Goal: Transaction & Acquisition: Book appointment/travel/reservation

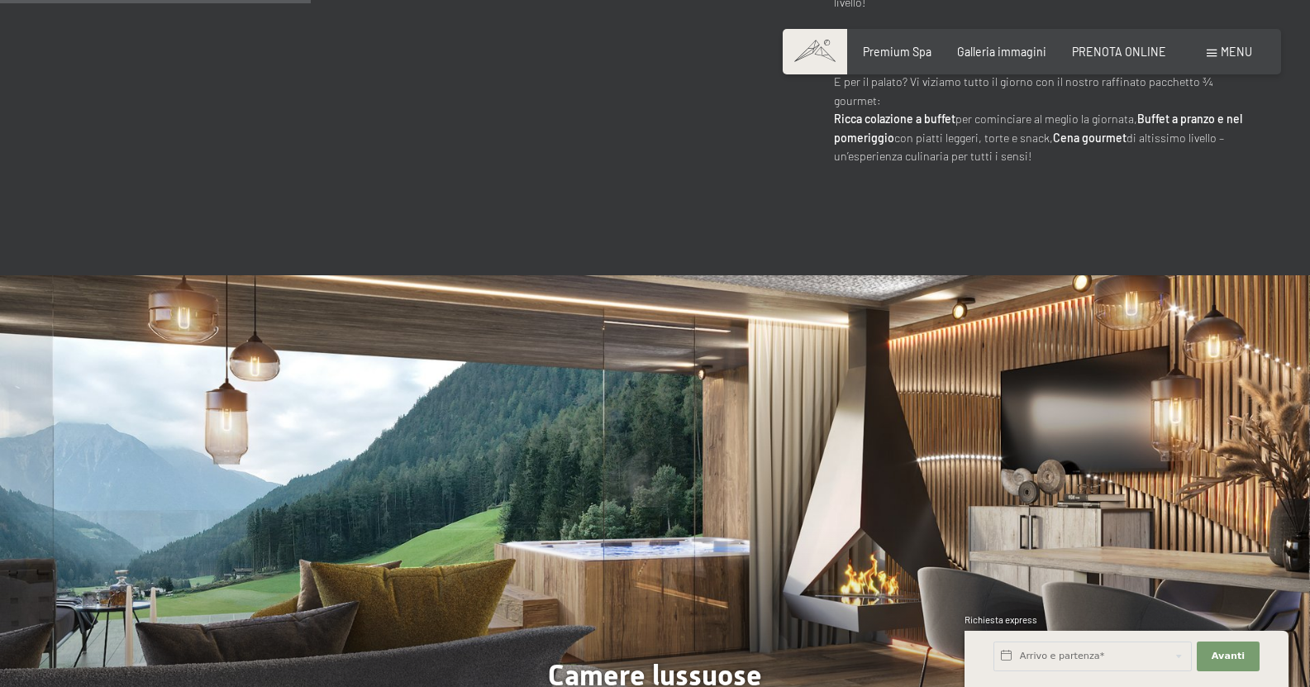
scroll to position [1157, 0]
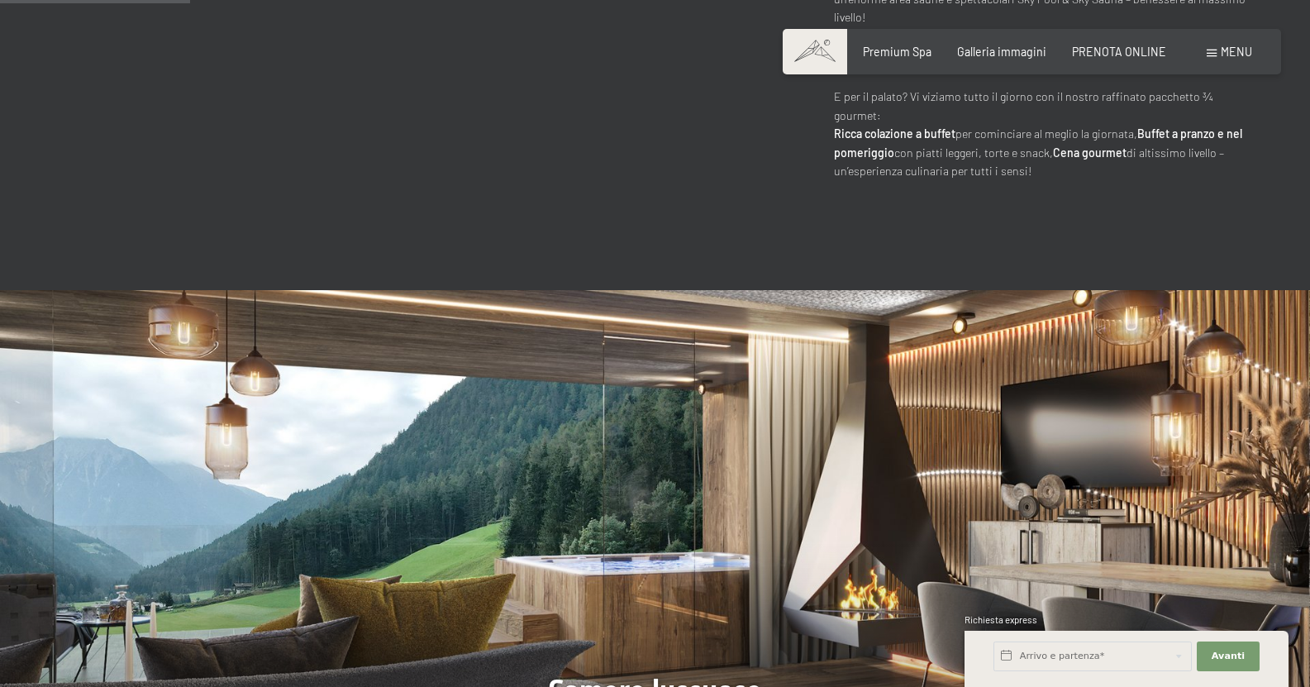
click at [924, 60] on div "Prenotazione Richiesta Premium Spa Galleria immagini PRENOTA ONLINE Menu DE IT …" at bounding box center [1032, 52] width 440 height 17
click at [924, 54] on span "Premium Spa" at bounding box center [897, 49] width 69 height 14
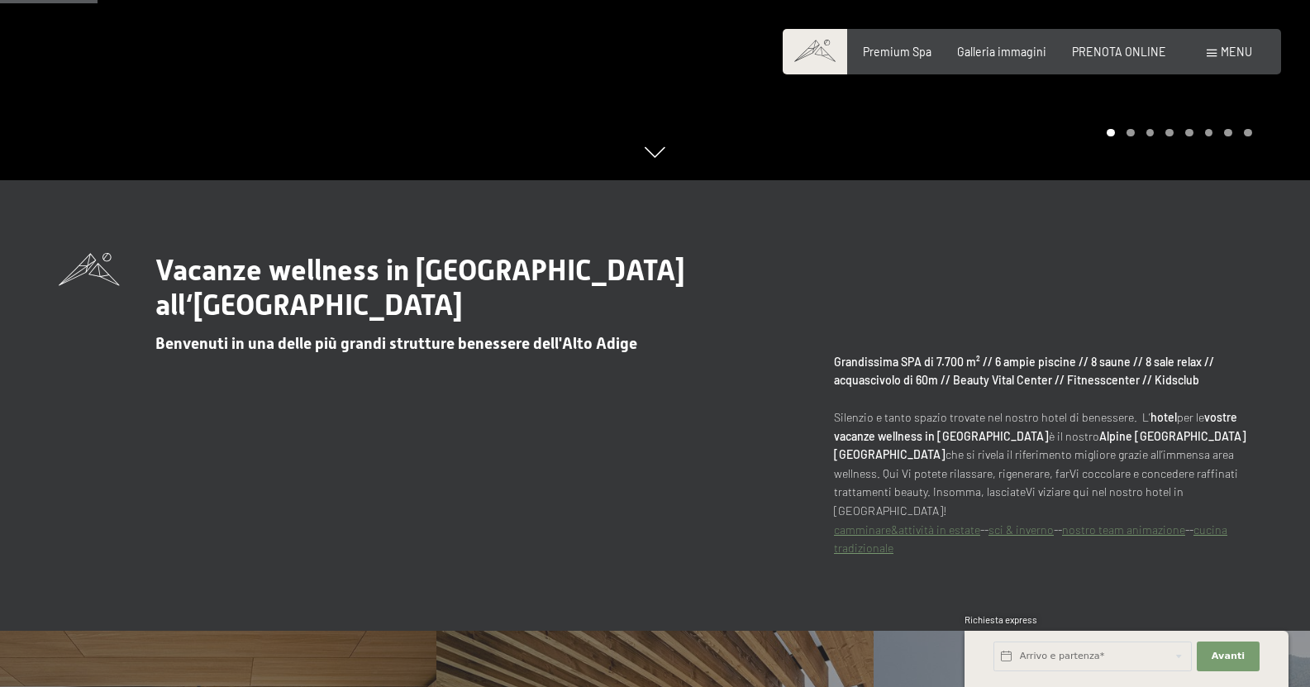
scroll to position [496, 0]
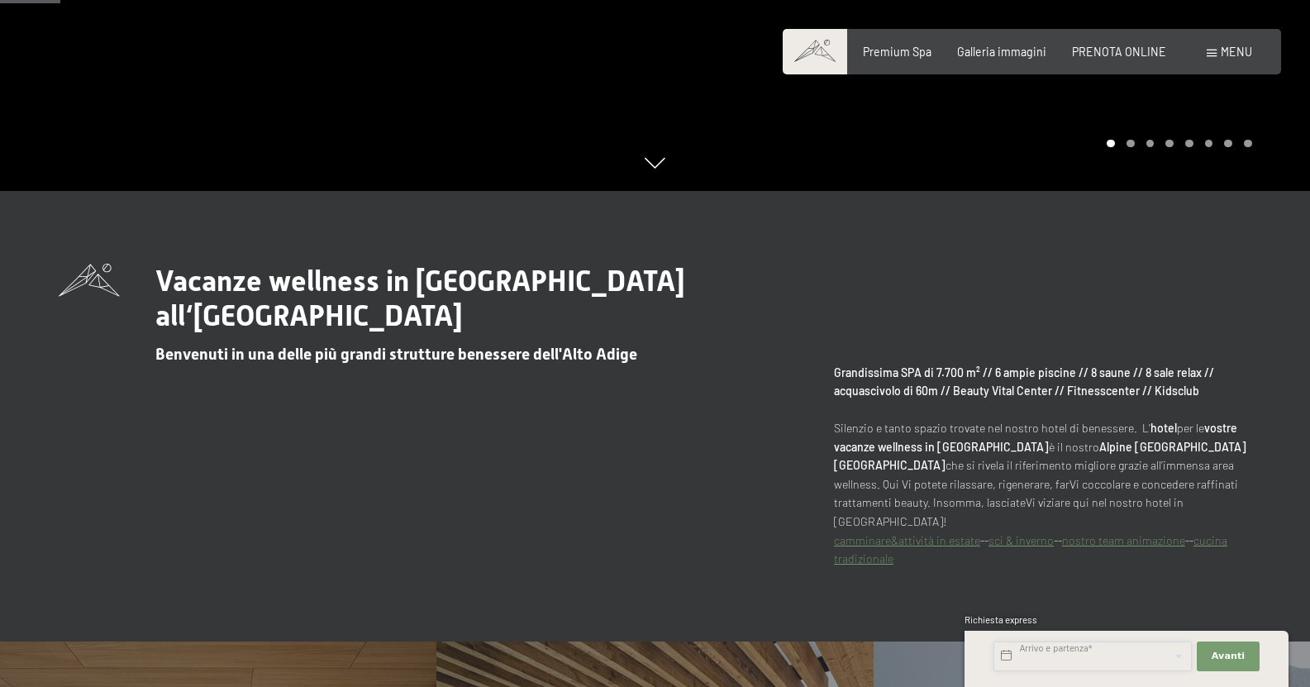
click at [1035, 651] on input "text" at bounding box center [1092, 656] width 198 height 30
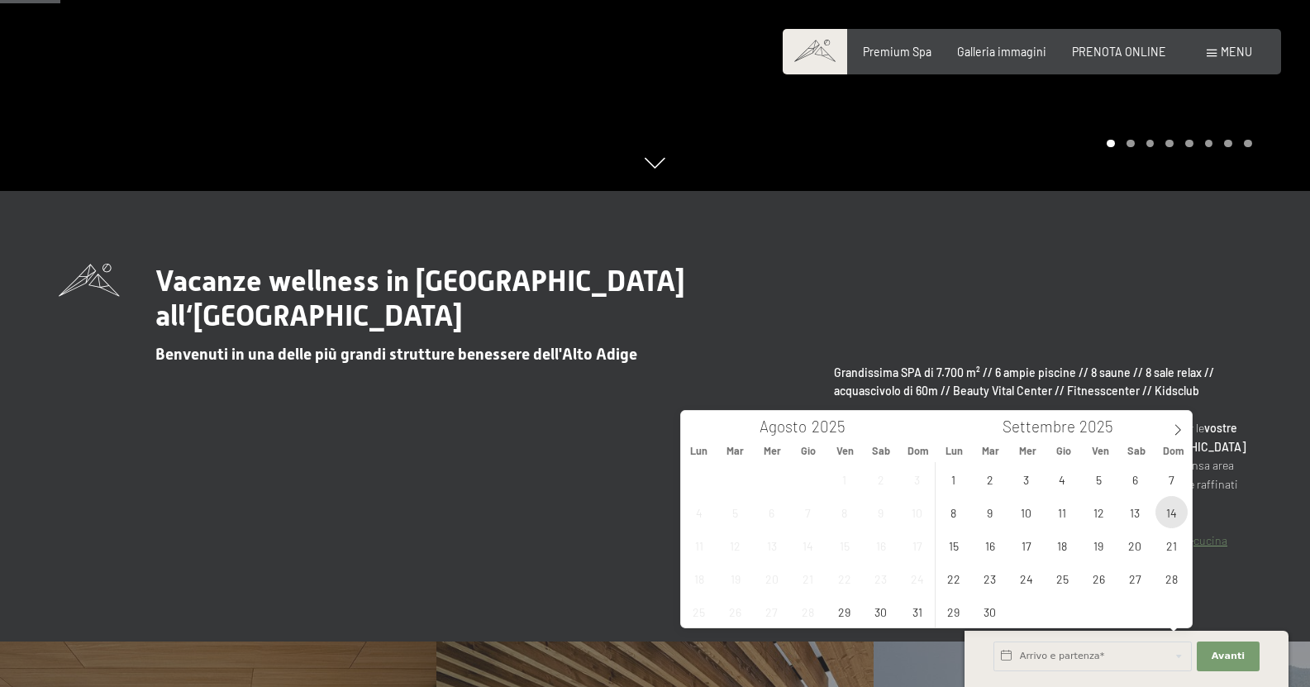
click at [1168, 520] on span "14" at bounding box center [1171, 512] width 32 height 32
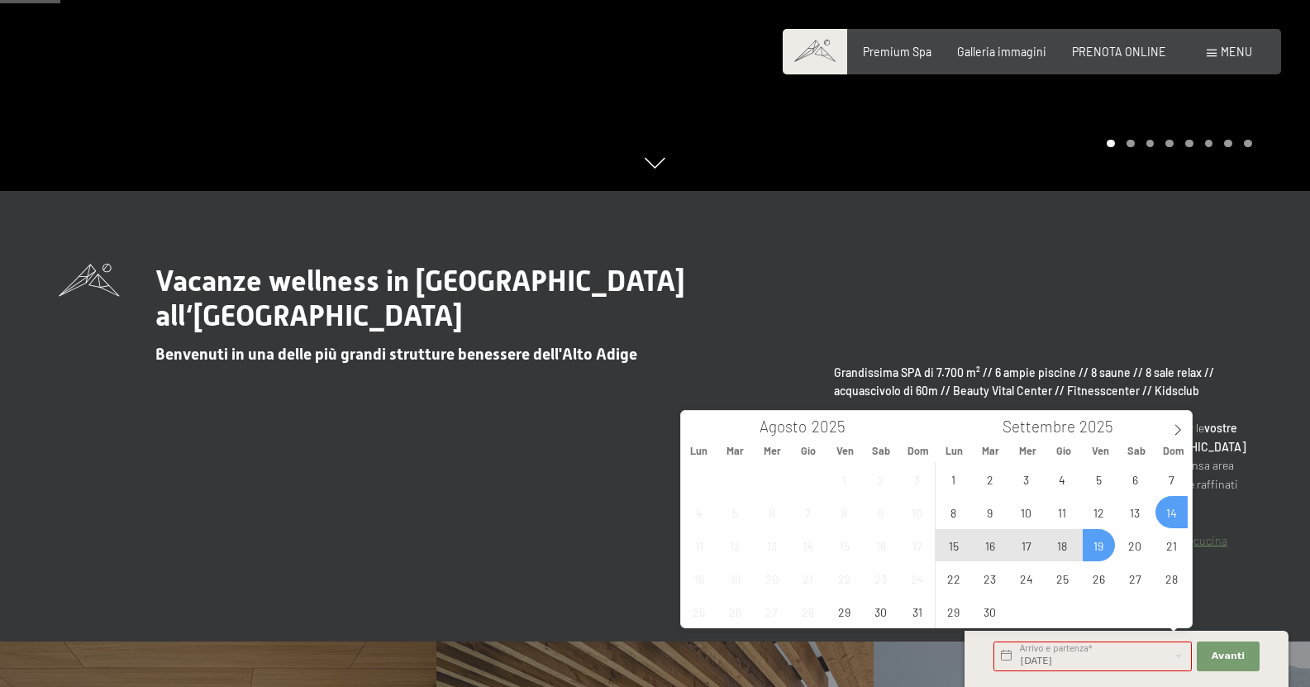
click at [1096, 546] on span "19" at bounding box center [1099, 545] width 32 height 32
type input "Dom. 14/09/2025 - Ven. 19/09/2025"
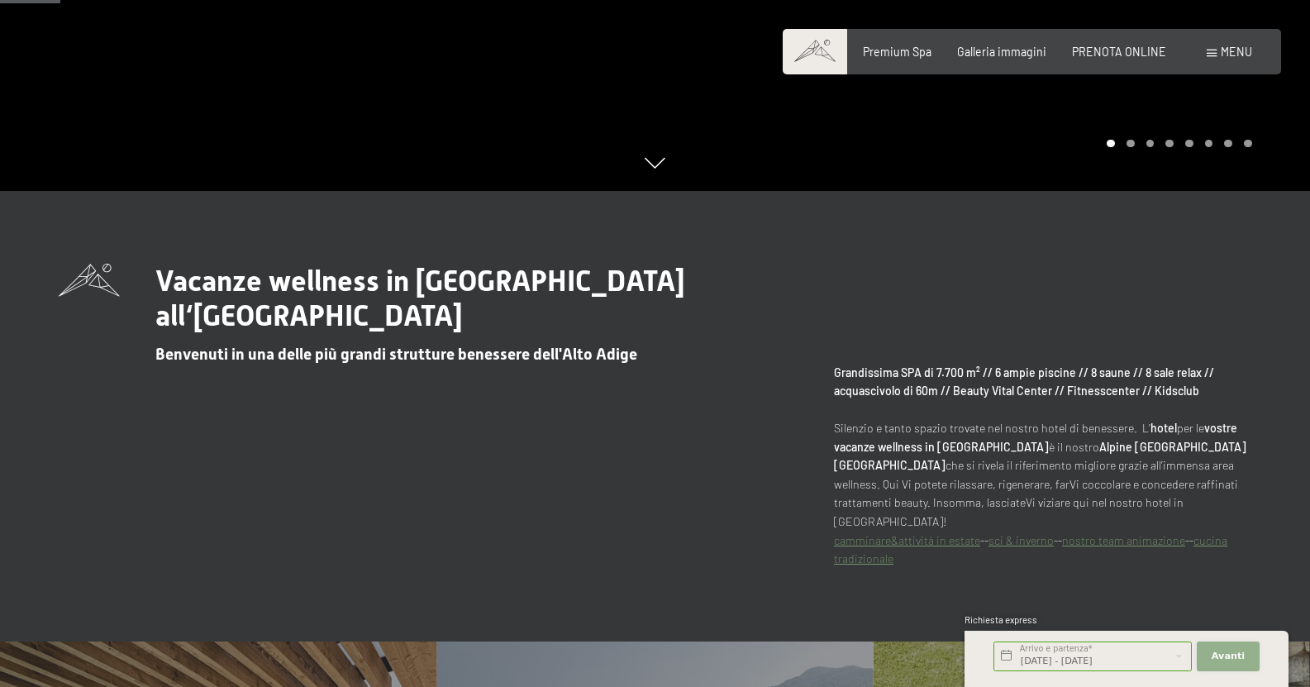
scroll to position [0, 0]
click at [1228, 654] on span "Avanti" at bounding box center [1227, 656] width 33 height 13
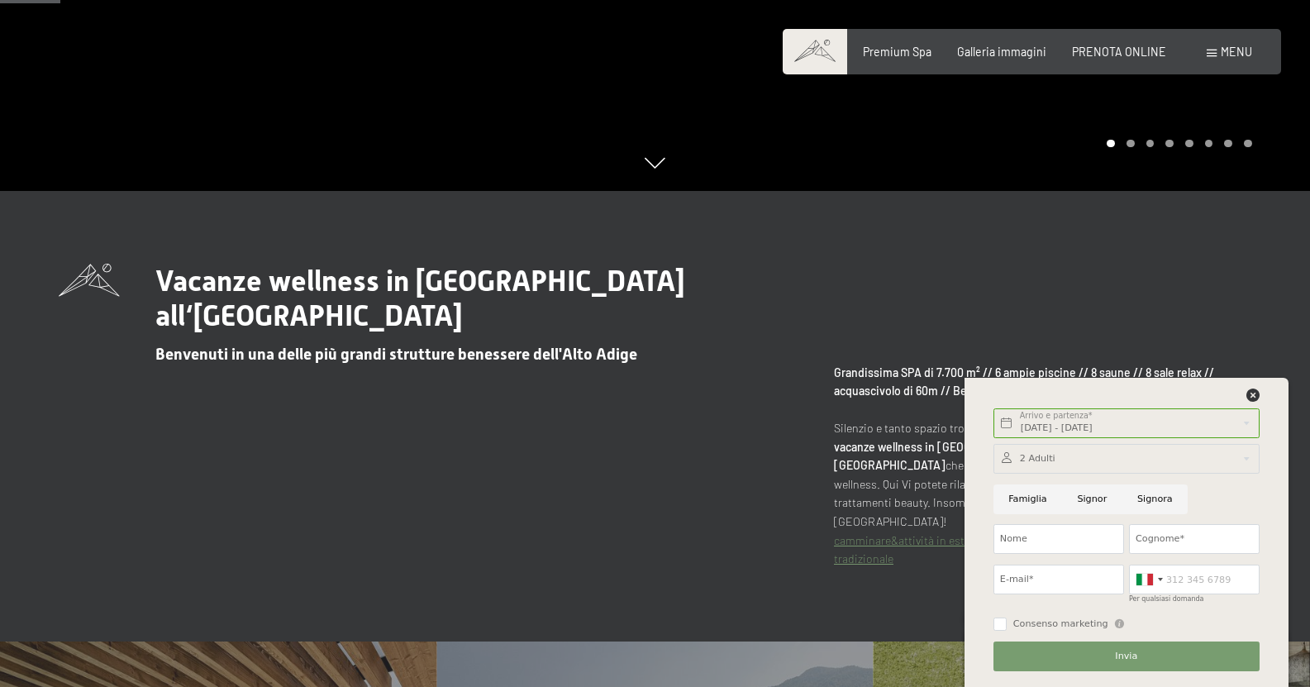
click at [1022, 466] on div at bounding box center [1126, 459] width 266 height 30
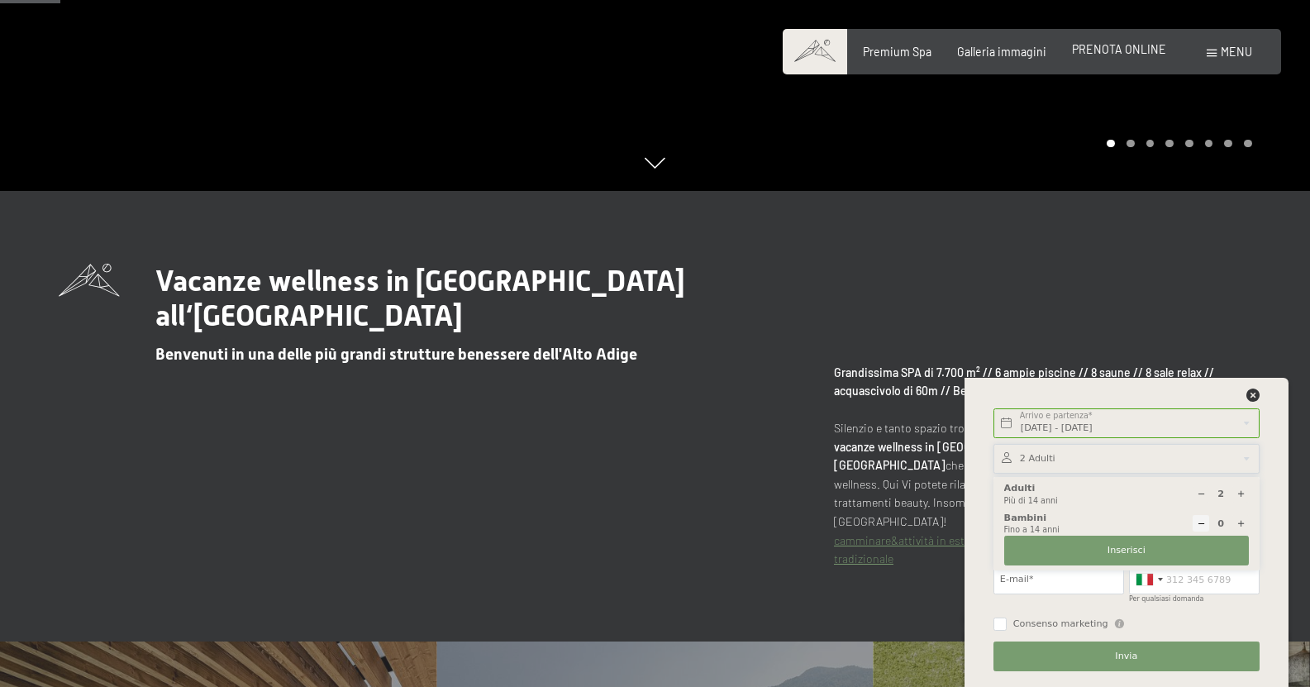
click at [1111, 51] on span "PRENOTA ONLINE" at bounding box center [1119, 49] width 94 height 14
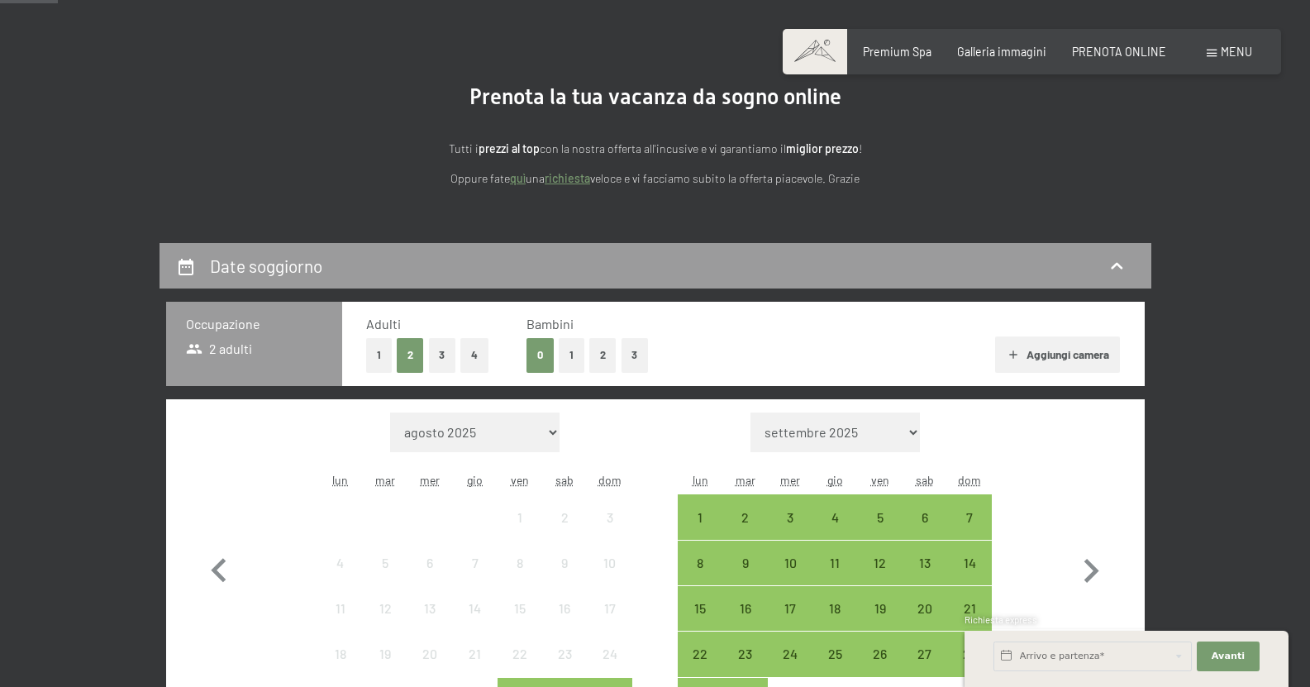
scroll to position [248, 0]
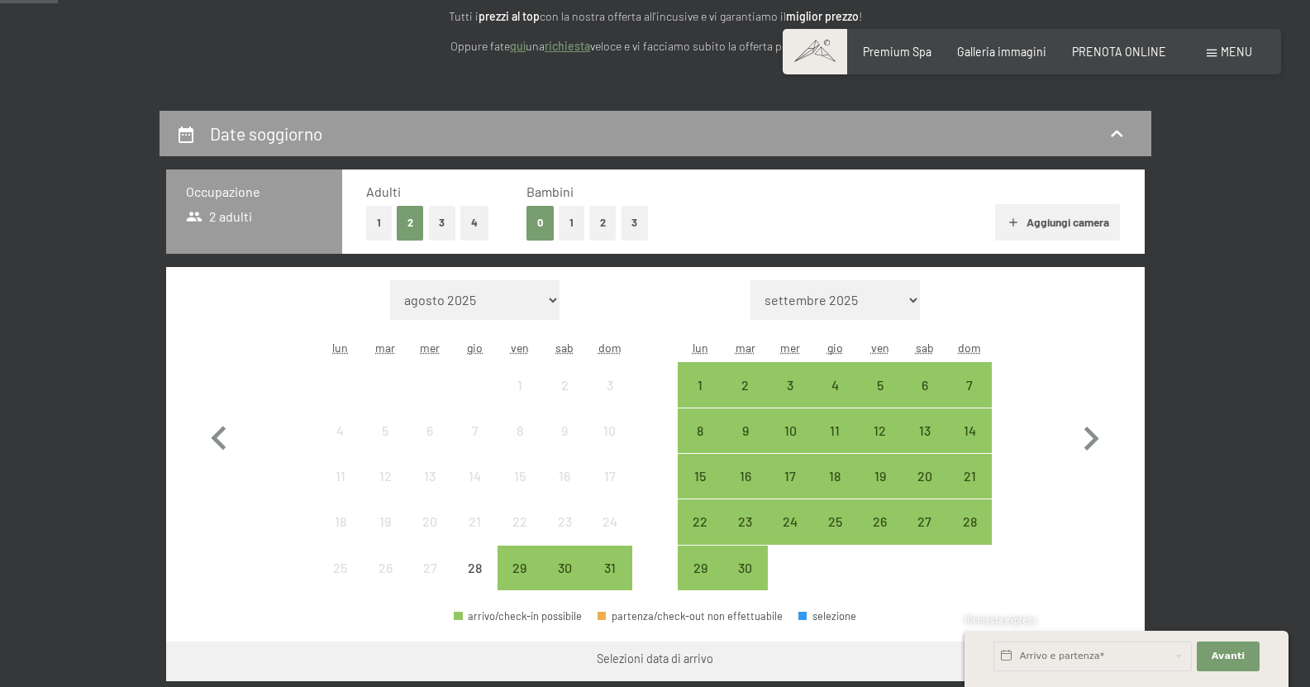
click at [378, 218] on button "1" at bounding box center [379, 223] width 26 height 34
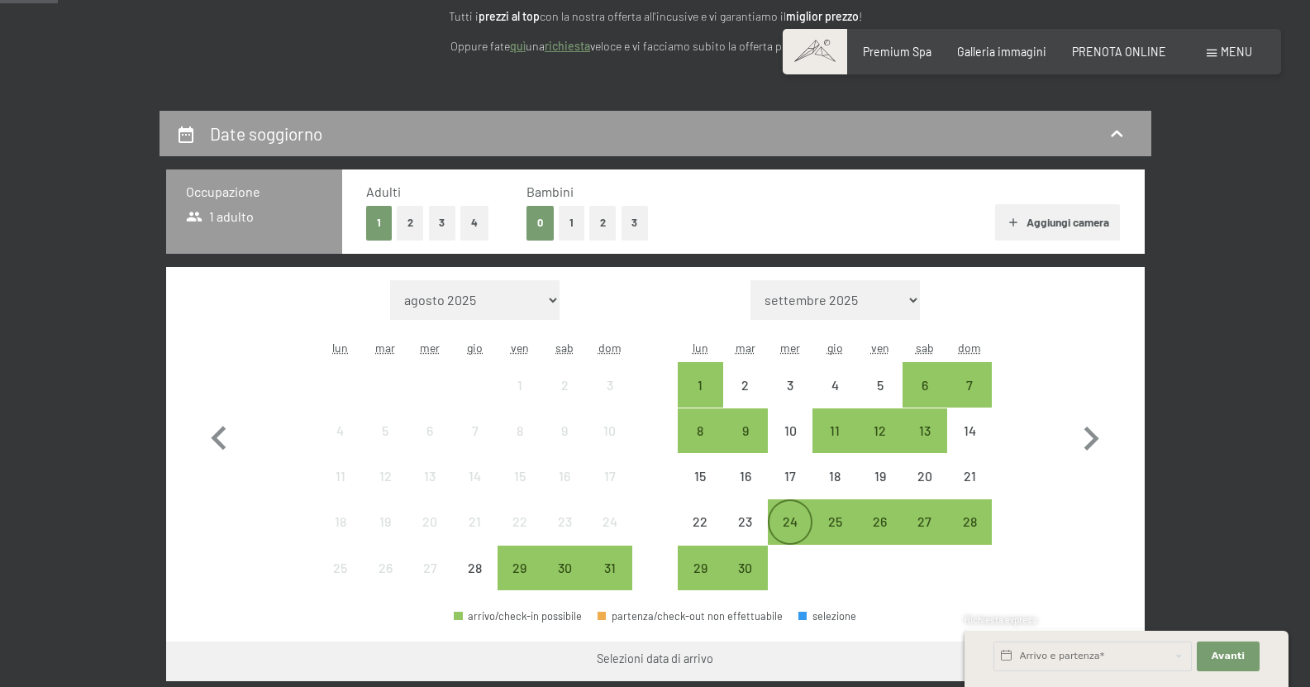
click at [789, 521] on div "24" at bounding box center [789, 535] width 41 height 41
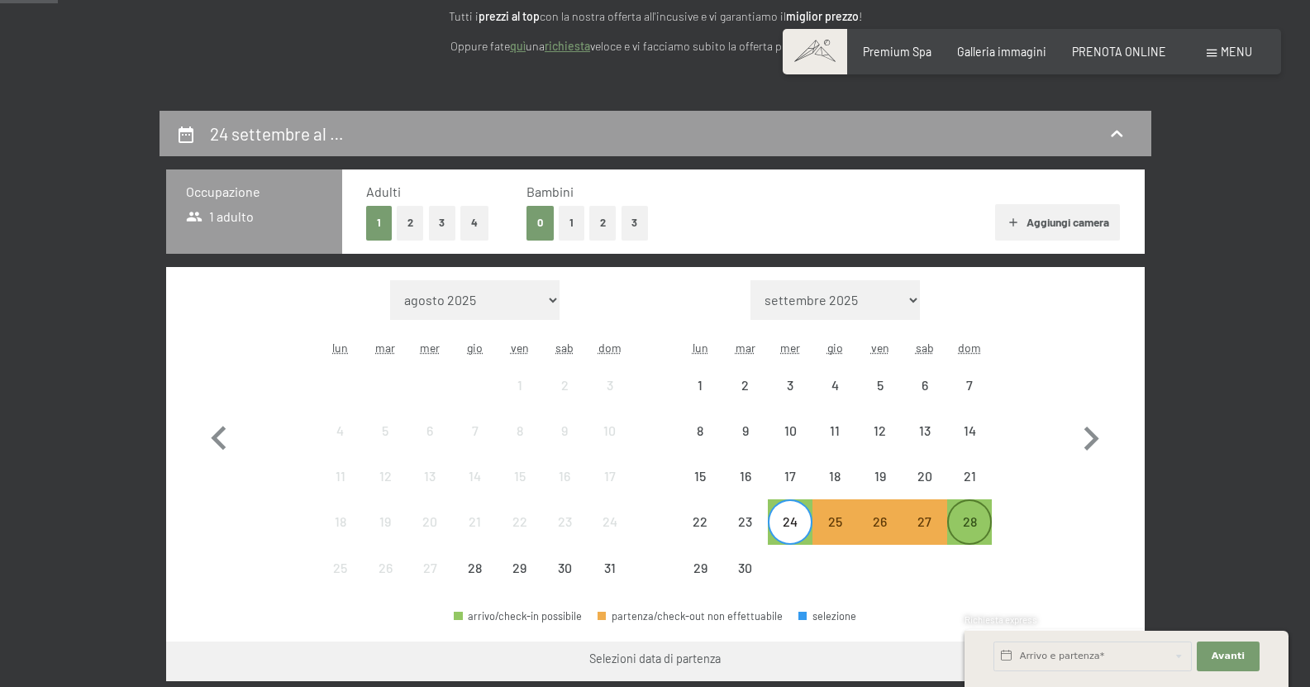
click at [964, 518] on div "28" at bounding box center [969, 535] width 41 height 41
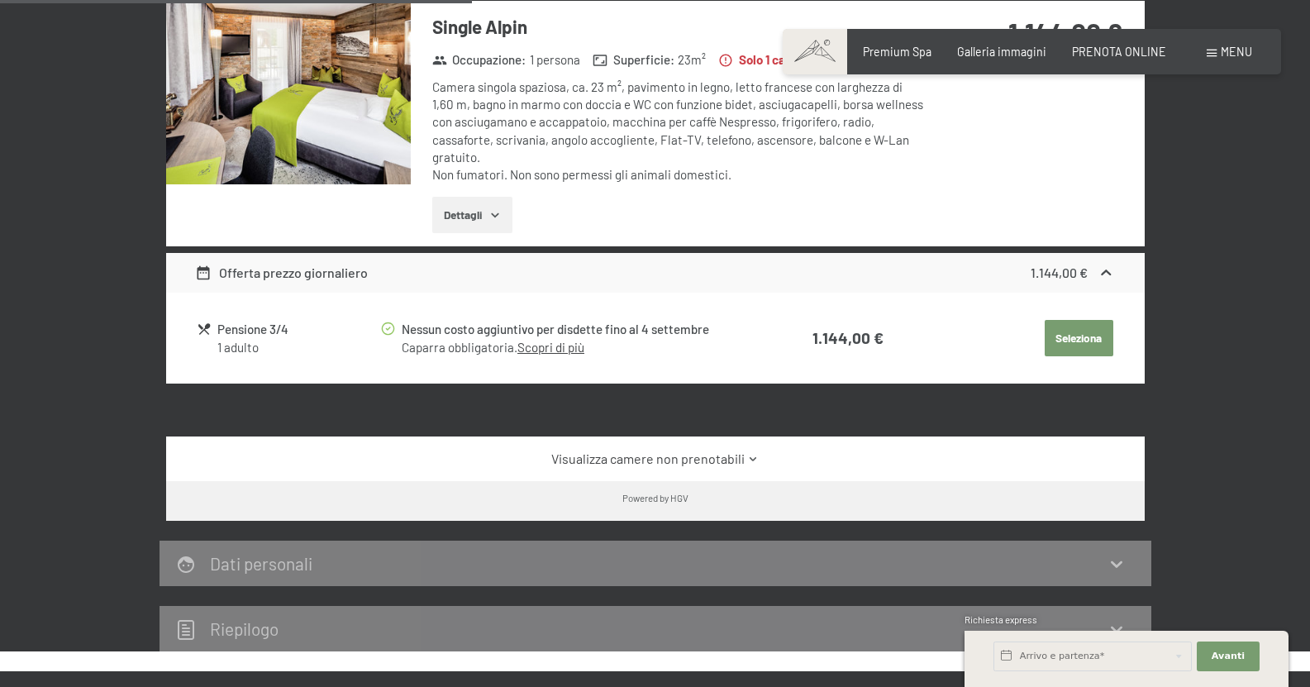
scroll to position [1074, 0]
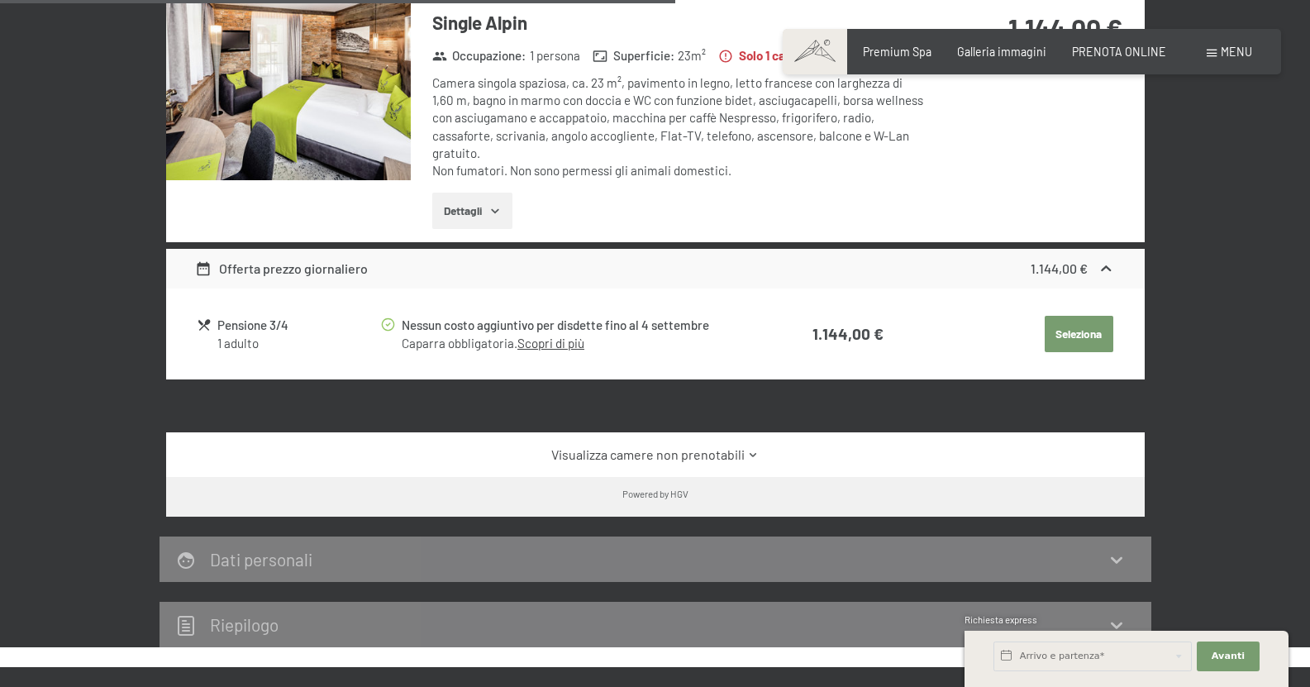
click at [556, 336] on link "Scopri di più" at bounding box center [550, 343] width 67 height 15
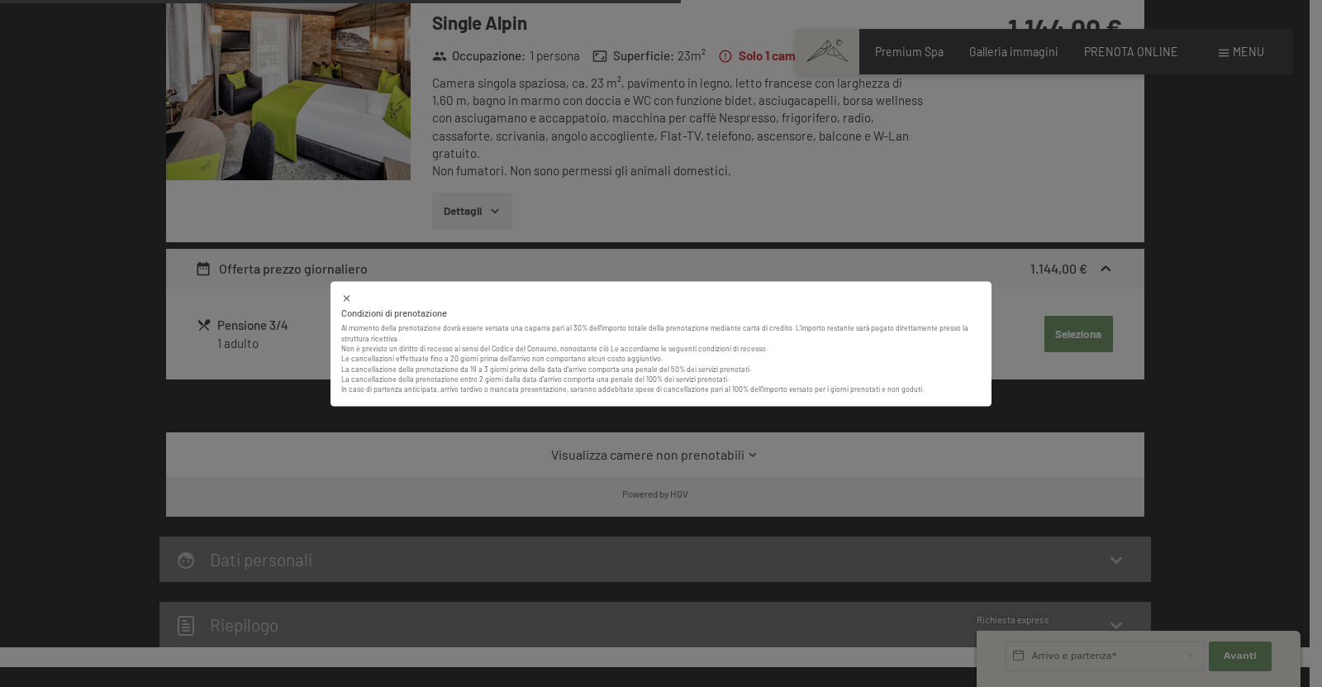
click at [556, 324] on p "Al momento della prenotazione dovrà essere versata una caparra pari al 30% dell…" at bounding box center [661, 334] width 640 height 21
click at [345, 300] on icon at bounding box center [347, 298] width 6 height 6
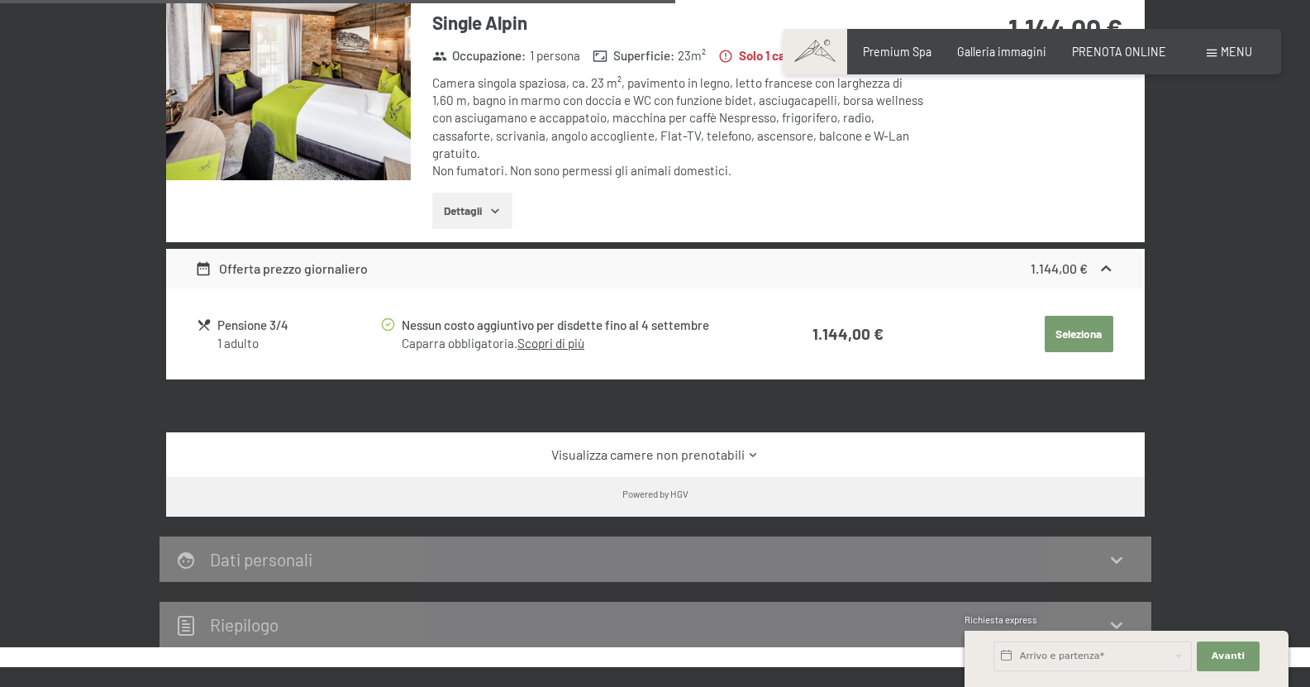
click at [297, 259] on div "Offerta prezzo giornaliero" at bounding box center [281, 269] width 173 height 20
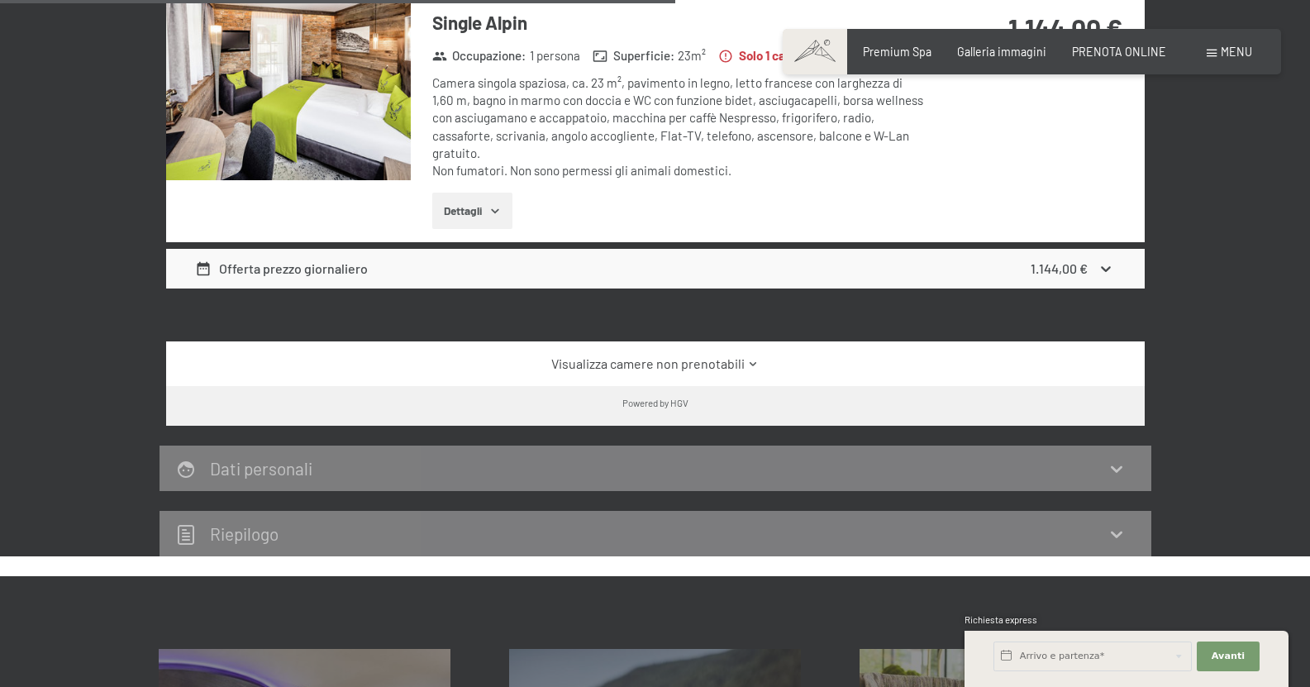
click at [716, 355] on link "Visualizza camere non prenotabili" at bounding box center [655, 364] width 920 height 18
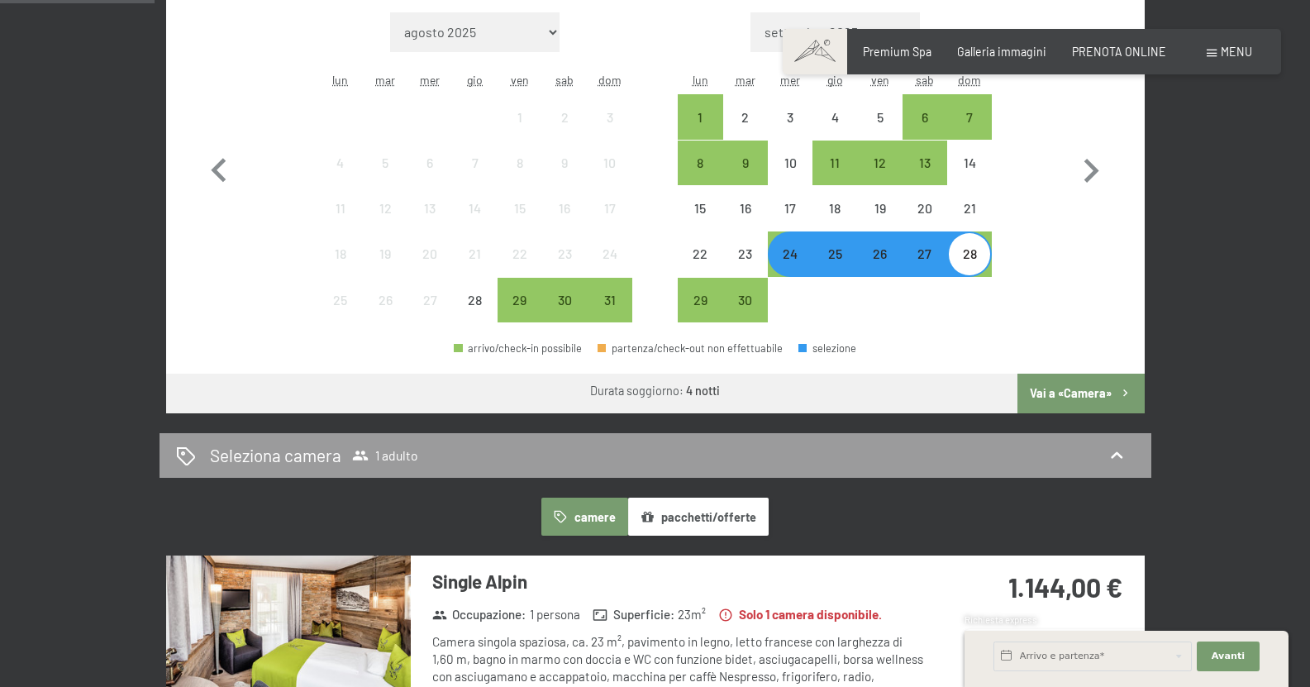
scroll to position [496, 0]
